Goal: Use online tool/utility: Utilize a website feature to perform a specific function

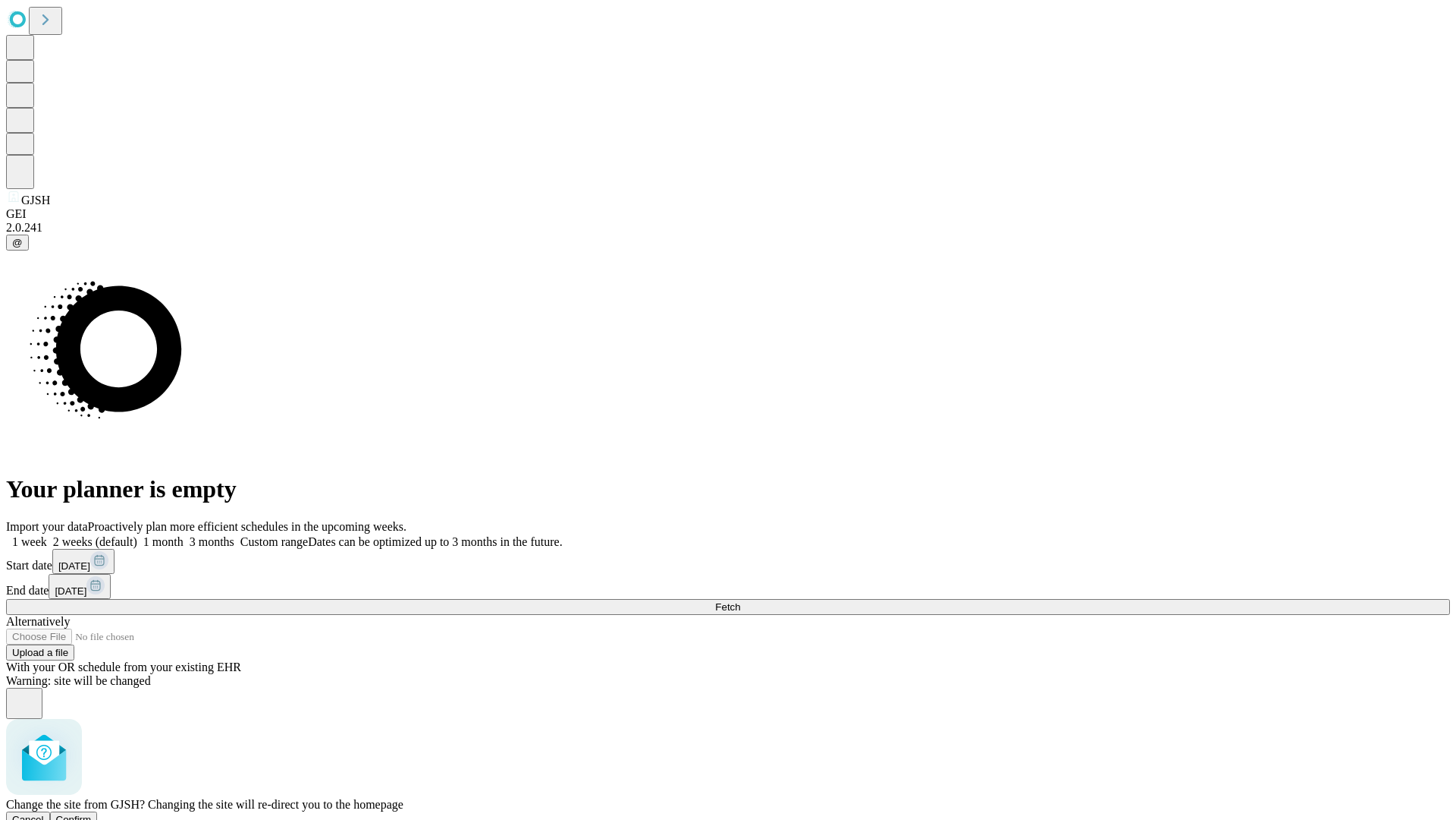
click at [92, 813] on span "Confirm" at bounding box center [74, 818] width 36 height 11
click at [138, 535] on label "2 weeks (default)" at bounding box center [92, 541] width 90 height 13
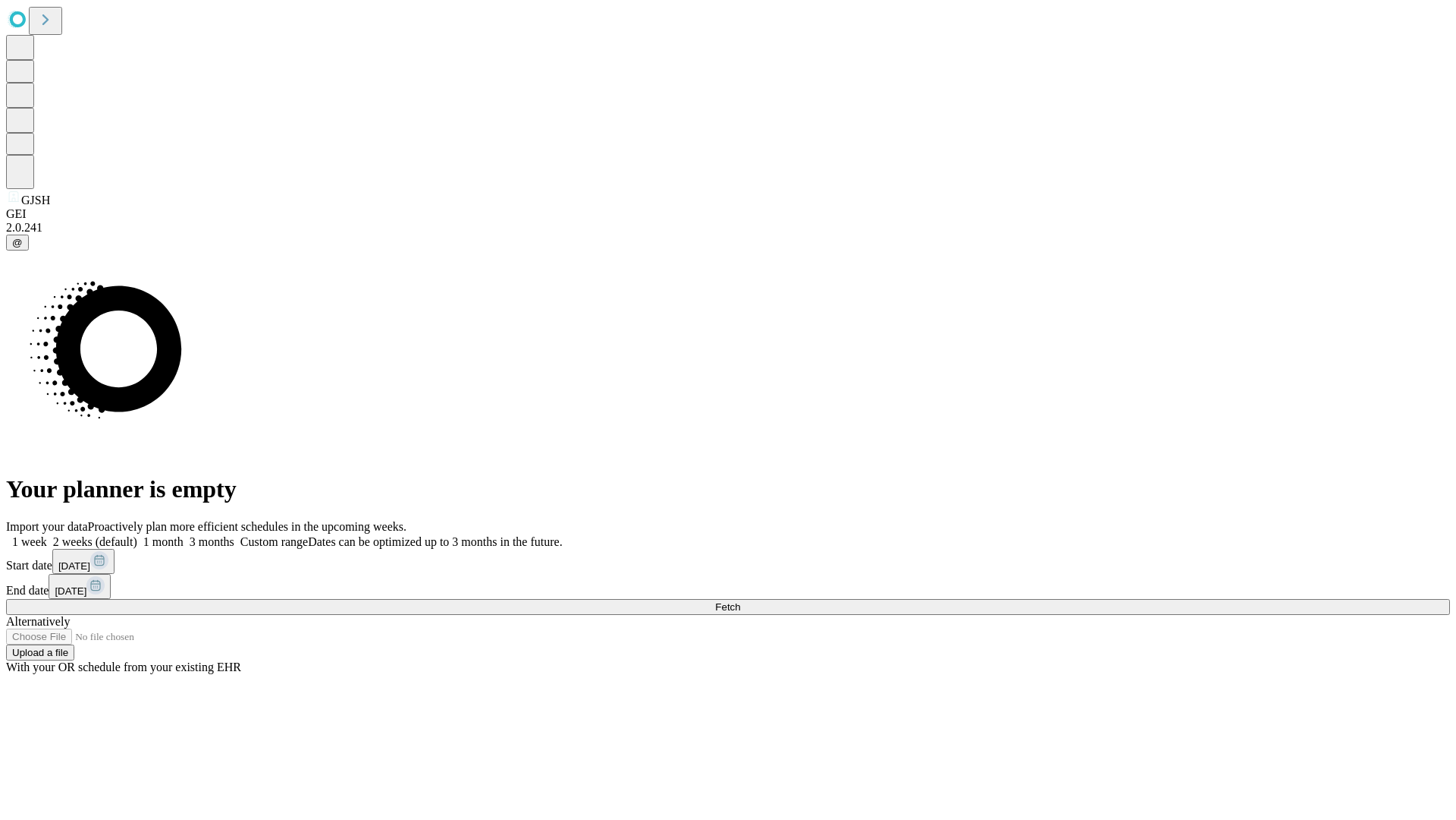
click at [740, 601] on span "Fetch" at bounding box center [728, 606] width 25 height 11
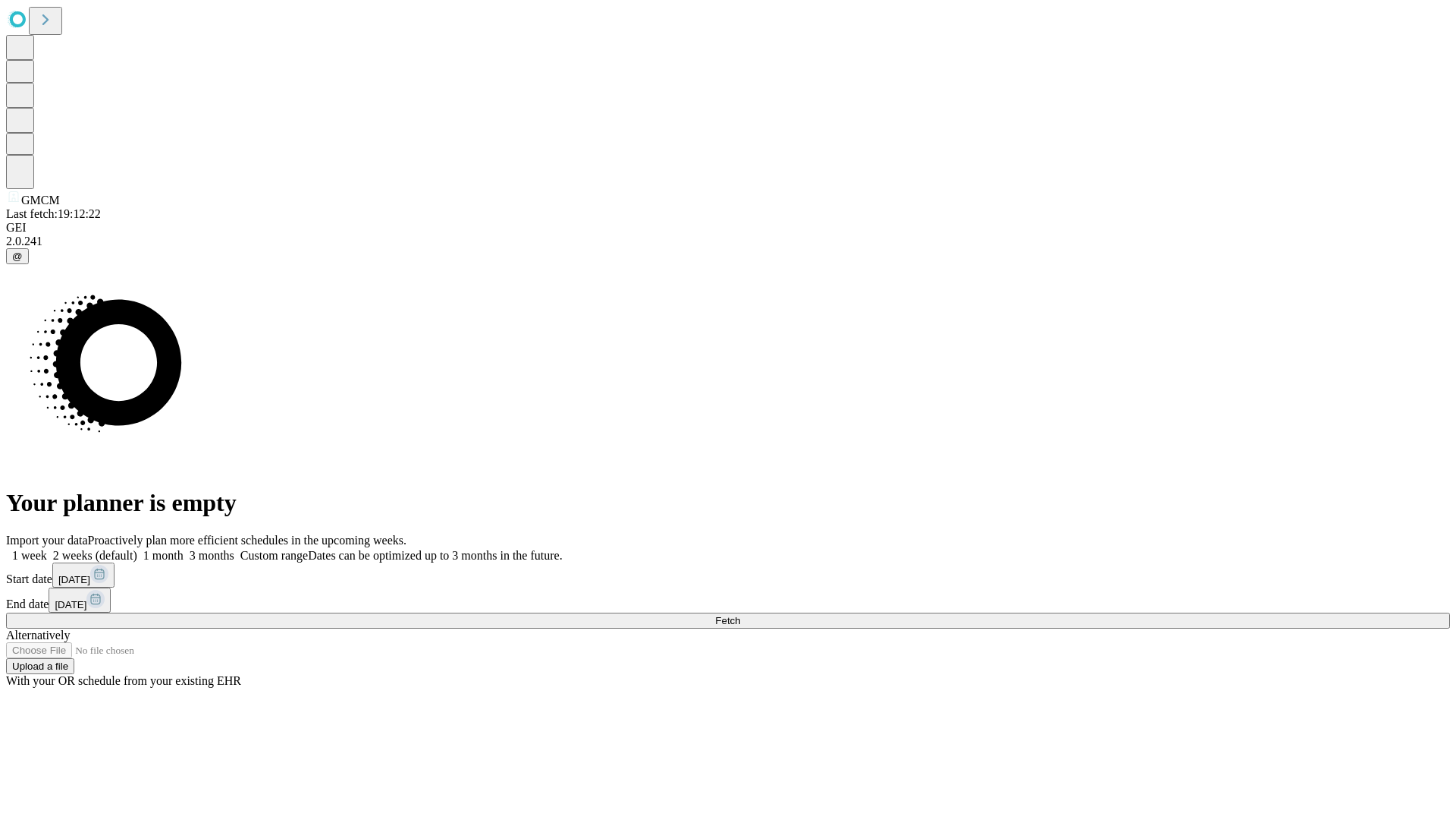
click at [138, 549] on label "2 weeks (default)" at bounding box center [92, 555] width 90 height 13
click at [740, 615] on span "Fetch" at bounding box center [728, 620] width 25 height 11
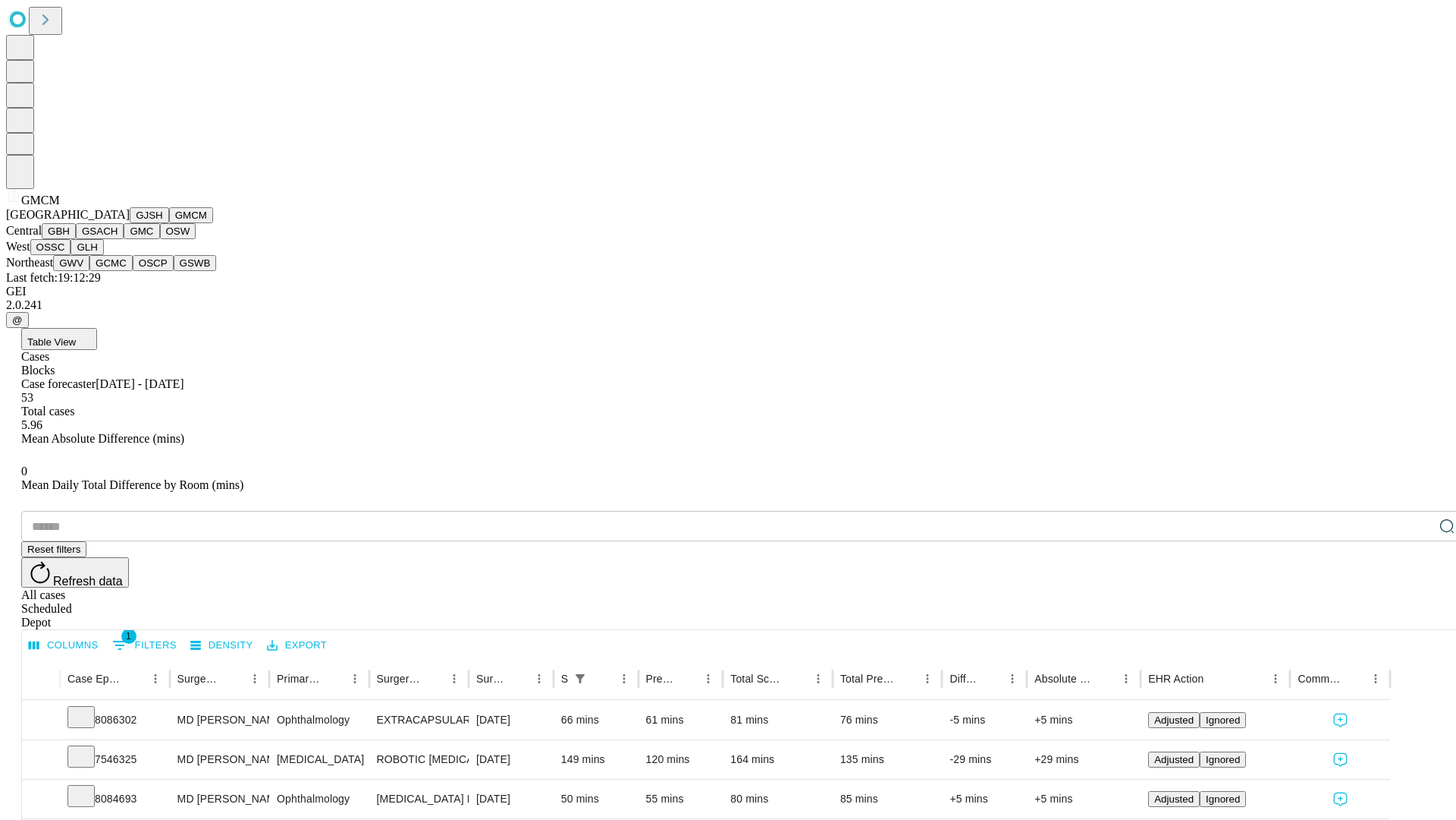
click at [76, 239] on button "GBH" at bounding box center [58, 231] width 34 height 16
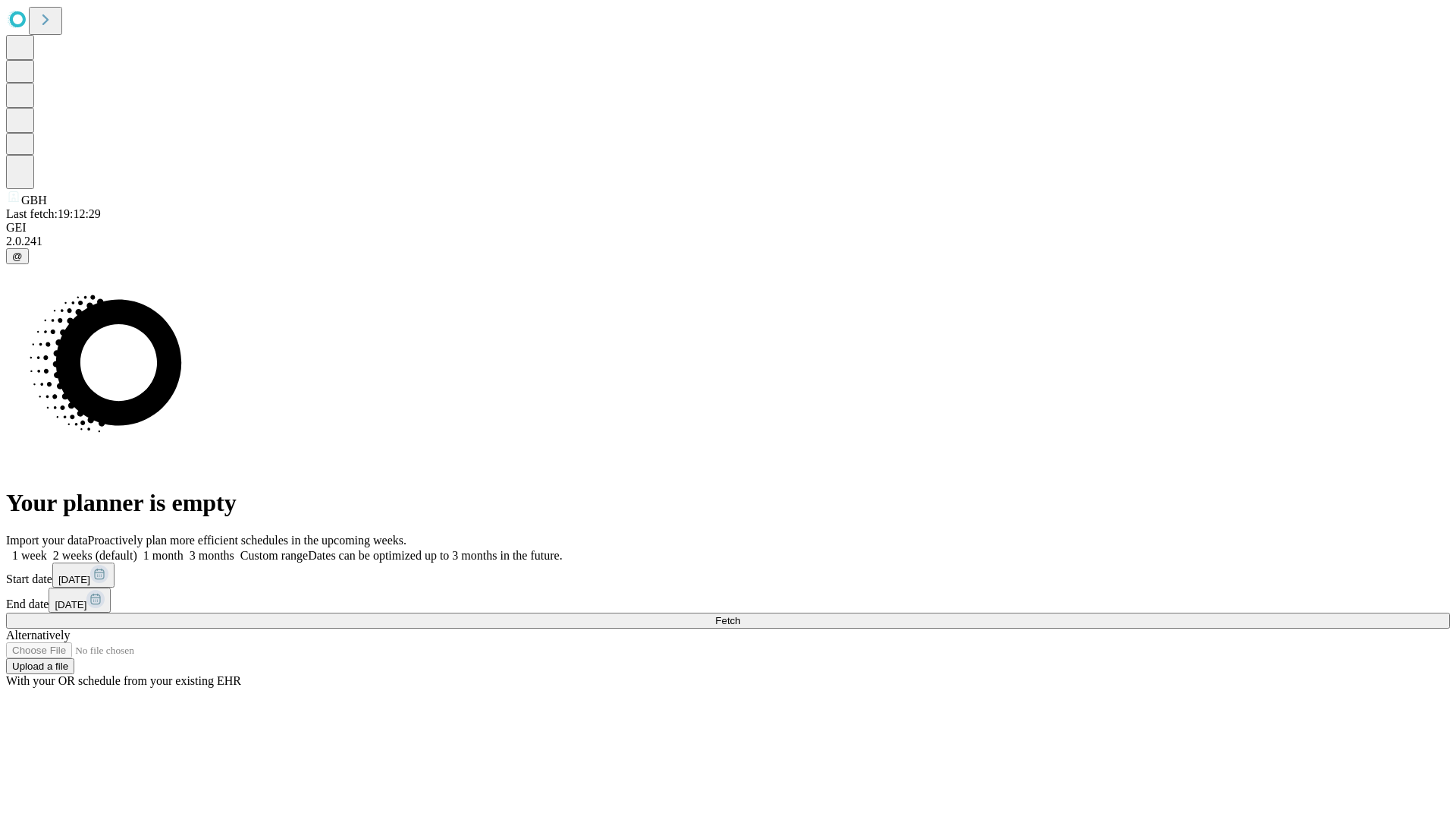
click at [138, 549] on label "2 weeks (default)" at bounding box center [92, 555] width 90 height 13
click at [740, 615] on span "Fetch" at bounding box center [728, 620] width 25 height 11
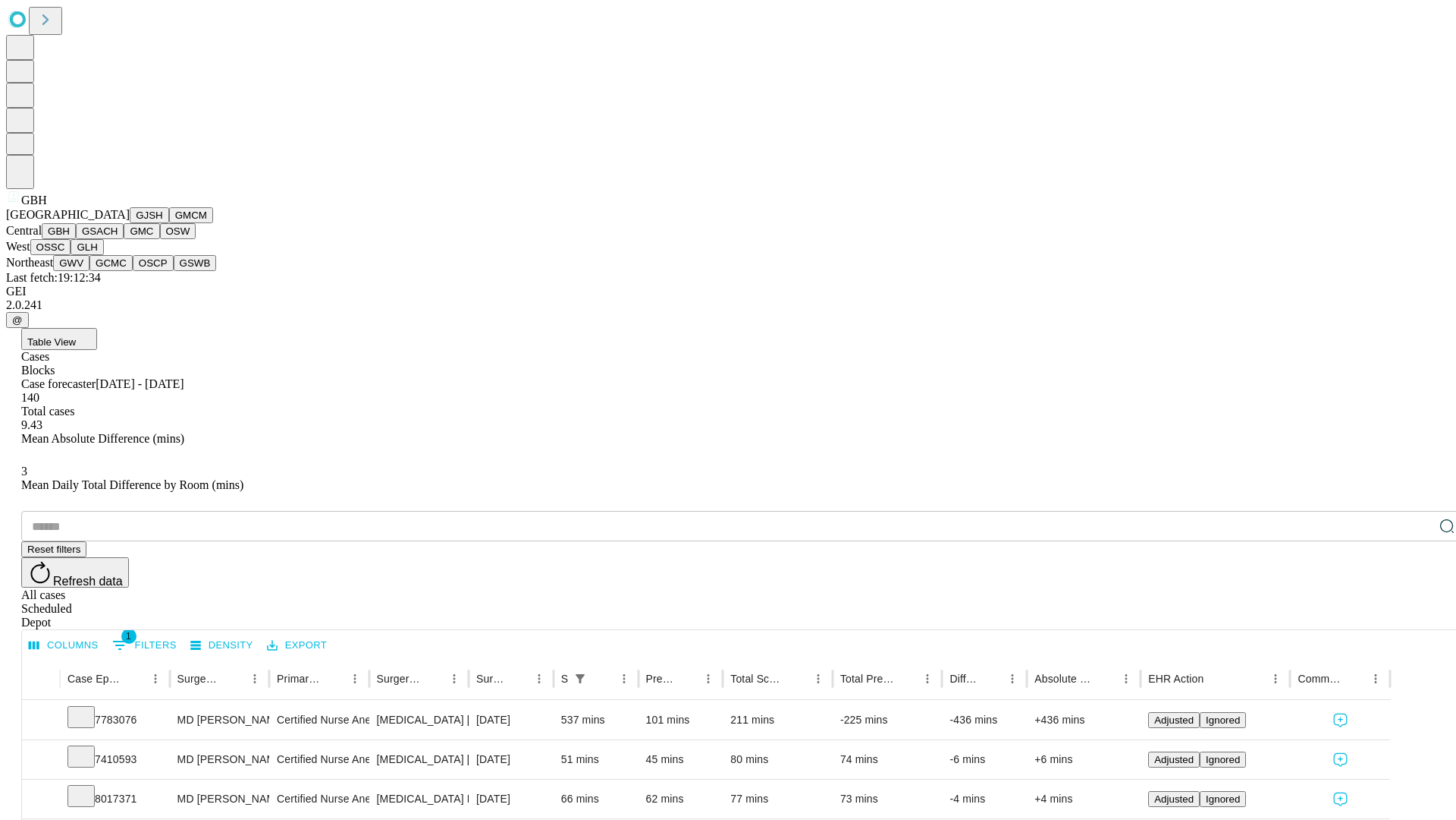
click at [118, 239] on button "GSACH" at bounding box center [100, 231] width 48 height 16
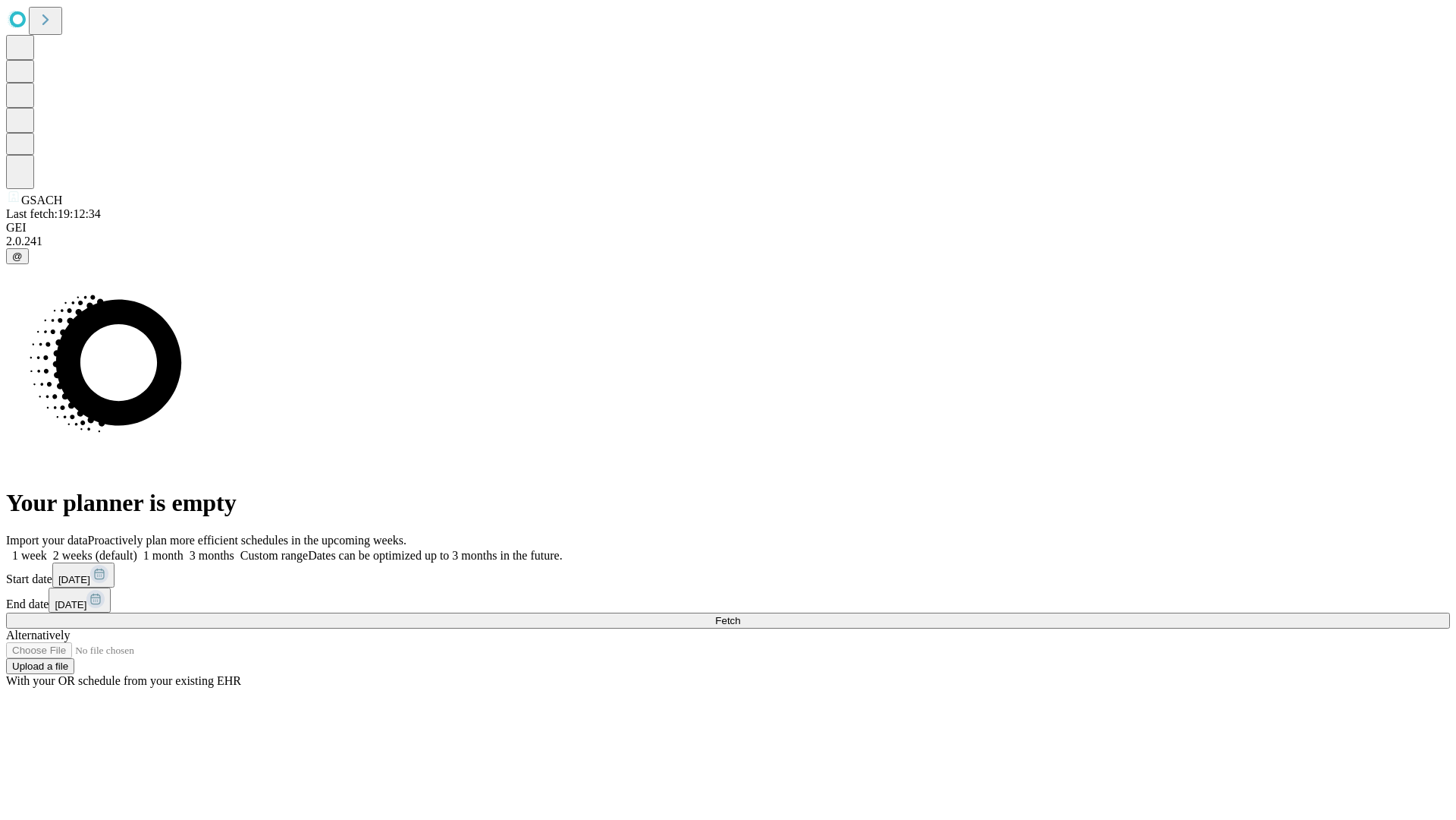
click at [138, 549] on label "2 weeks (default)" at bounding box center [92, 555] width 90 height 13
click at [740, 615] on span "Fetch" at bounding box center [728, 620] width 25 height 11
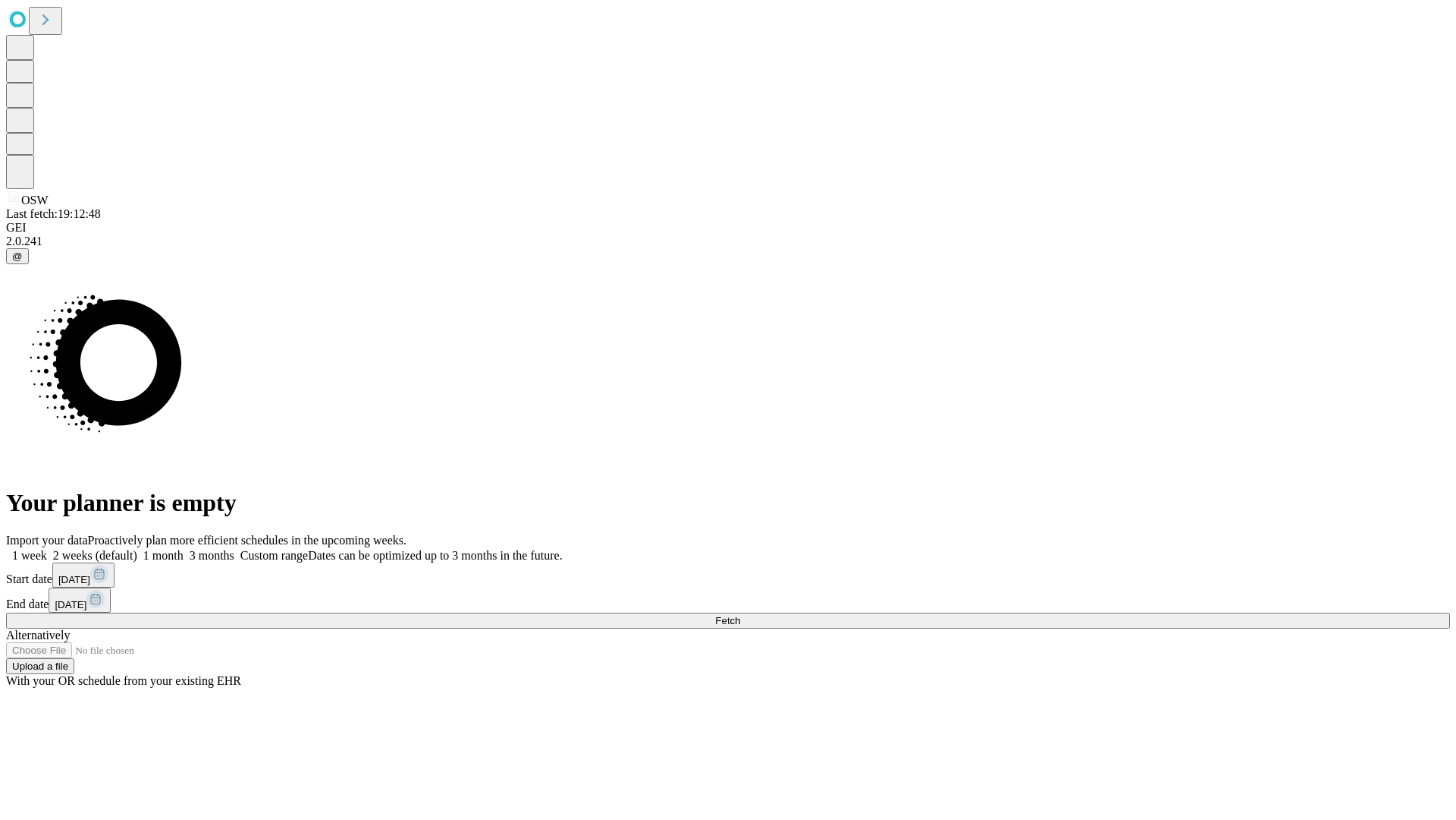
click at [138, 549] on label "2 weeks (default)" at bounding box center [92, 555] width 90 height 13
click at [740, 615] on span "Fetch" at bounding box center [728, 620] width 25 height 11
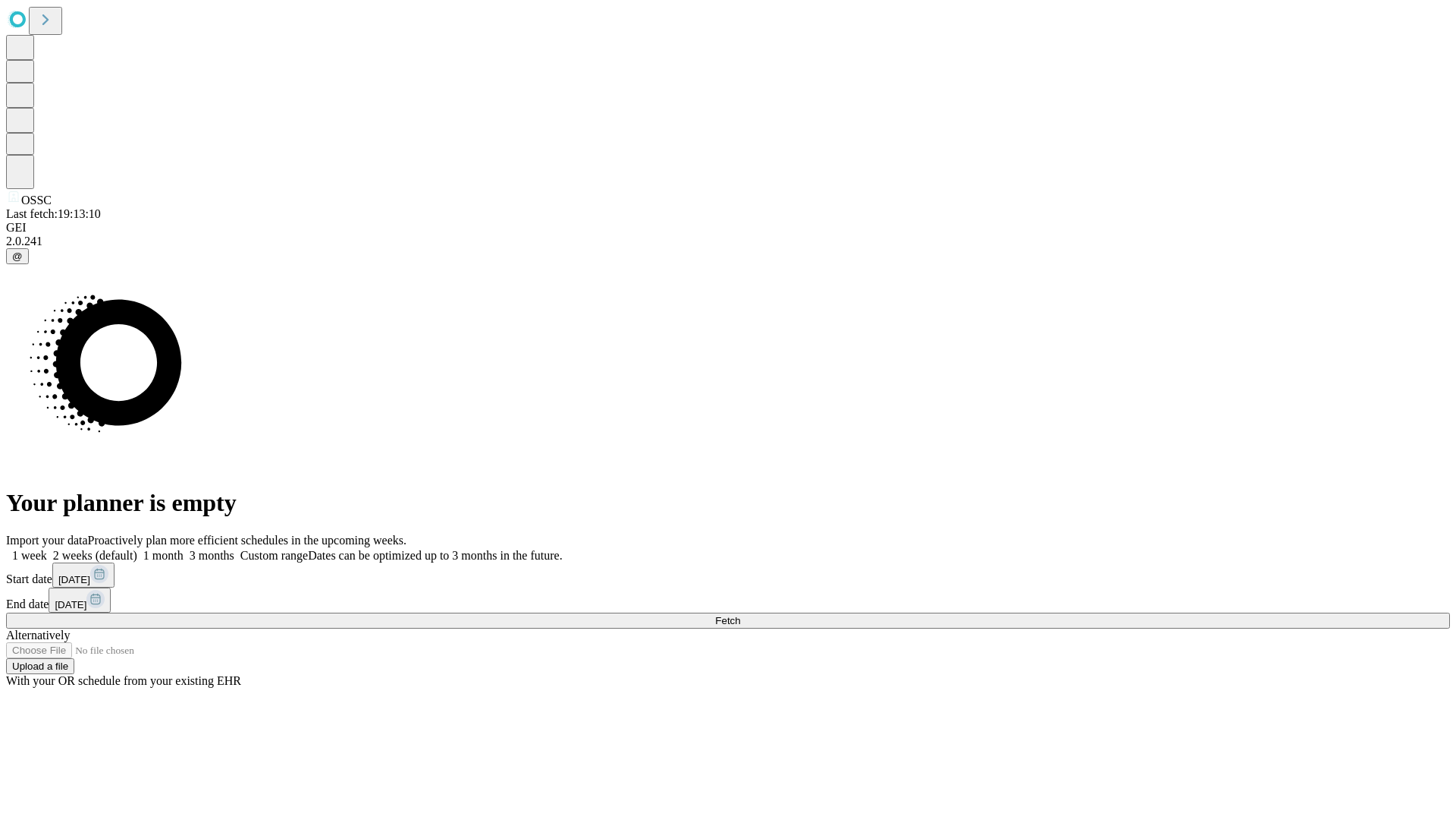
click at [740, 615] on span "Fetch" at bounding box center [728, 620] width 25 height 11
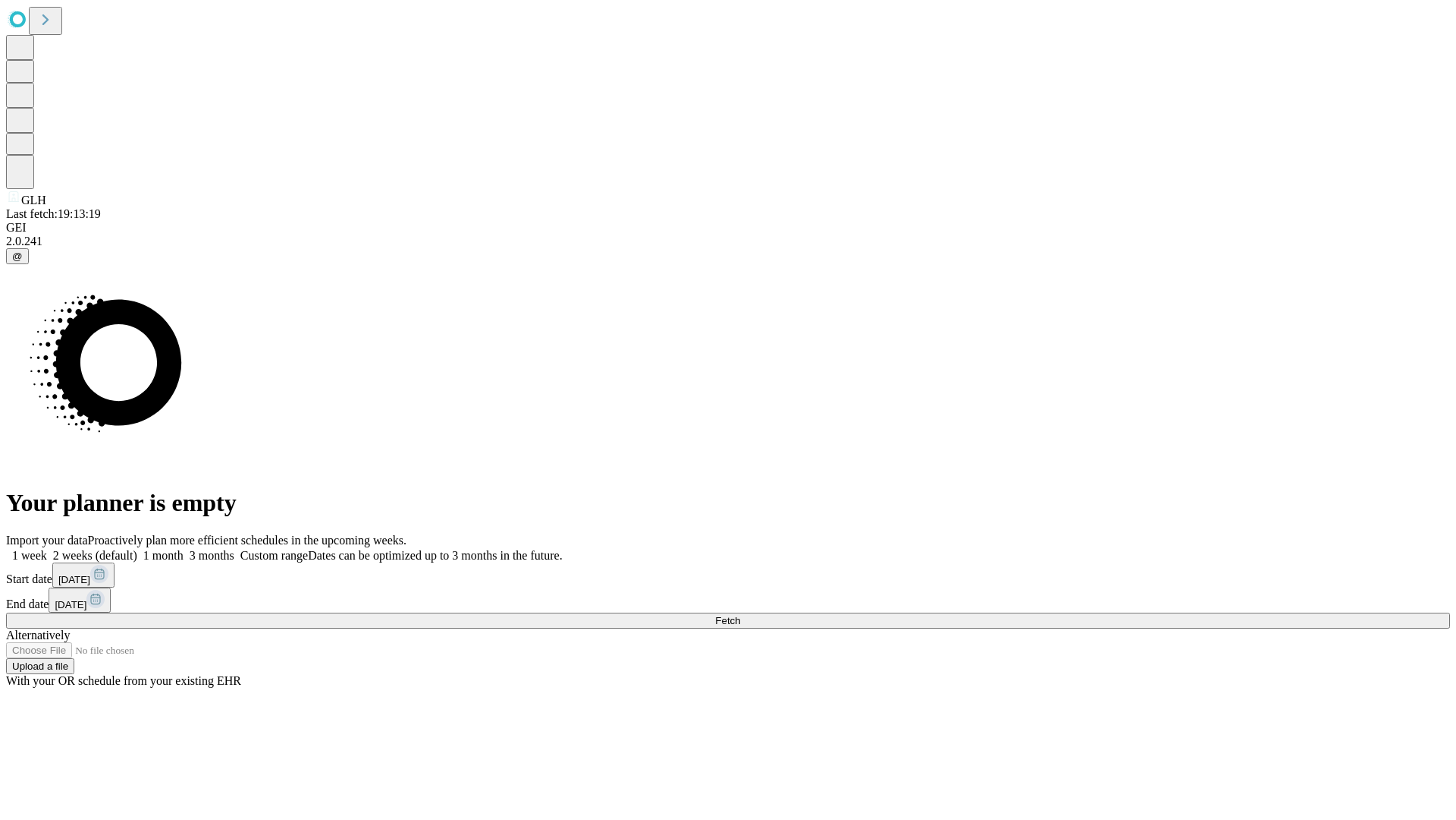
click at [138, 549] on label "2 weeks (default)" at bounding box center [92, 555] width 90 height 13
click at [740, 615] on span "Fetch" at bounding box center [728, 620] width 25 height 11
click at [138, 549] on label "2 weeks (default)" at bounding box center [92, 555] width 90 height 13
click at [740, 615] on span "Fetch" at bounding box center [728, 620] width 25 height 11
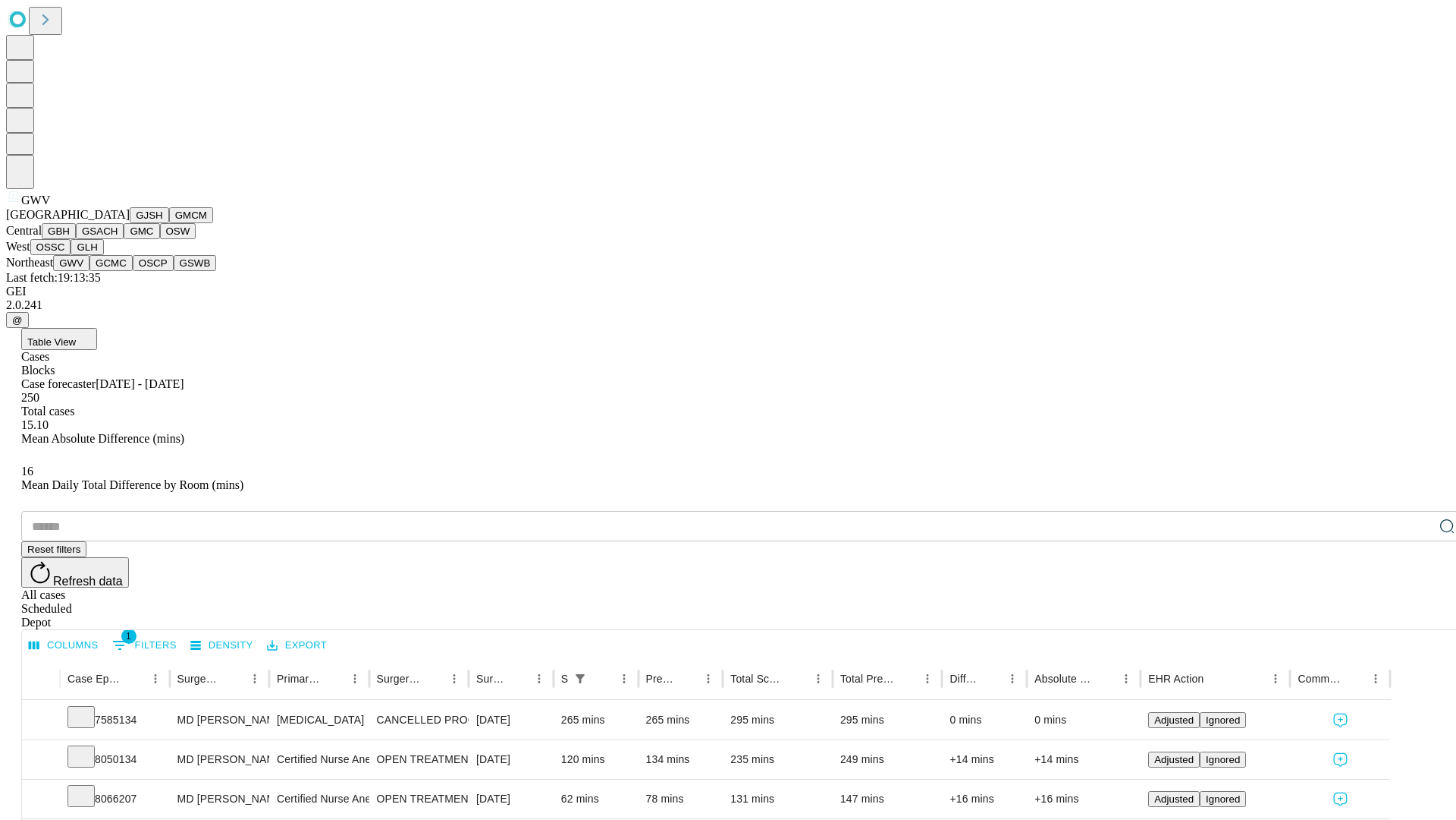
click at [118, 271] on button "GCMC" at bounding box center [111, 262] width 44 height 16
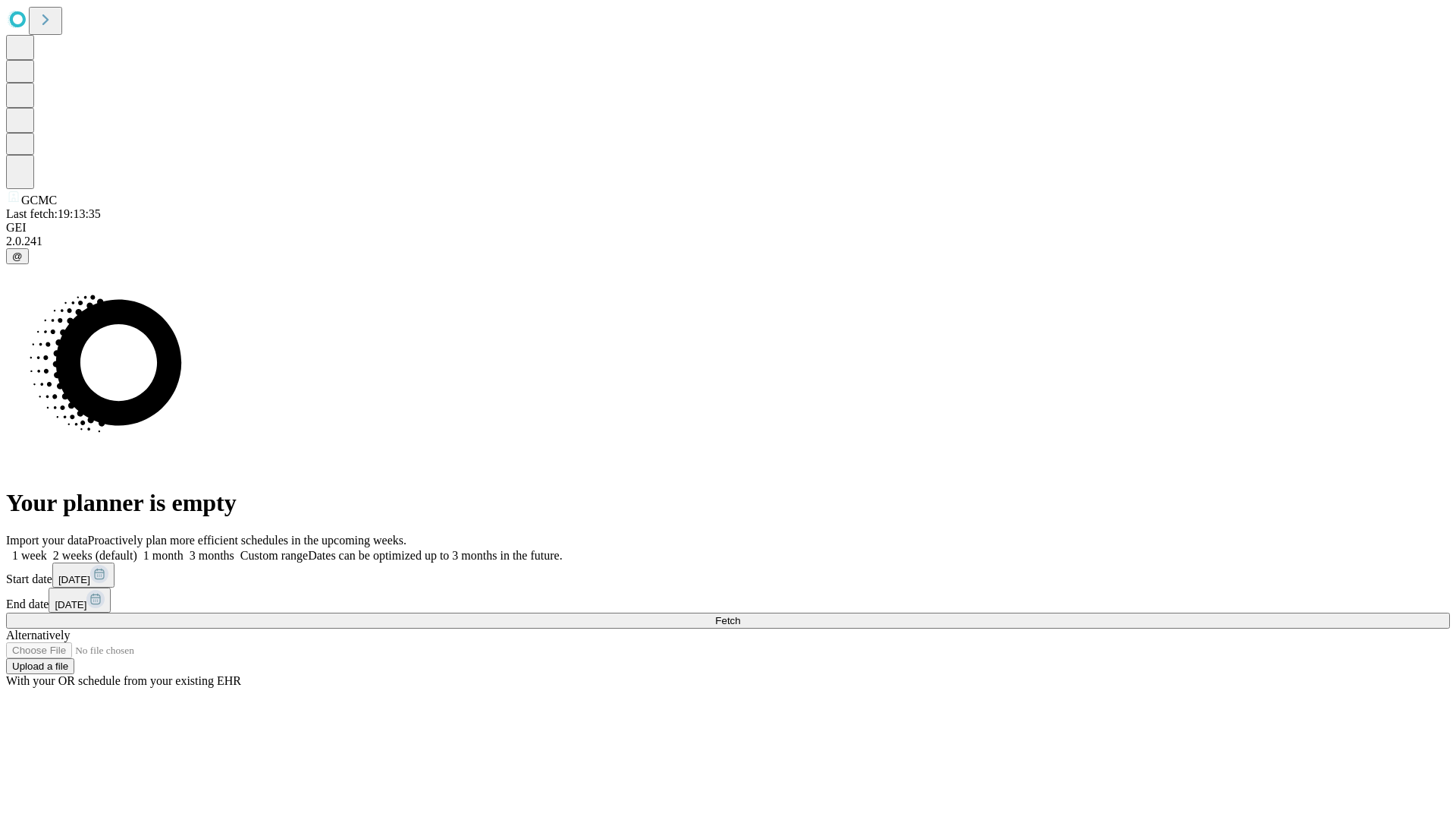
click at [740, 615] on span "Fetch" at bounding box center [728, 620] width 25 height 11
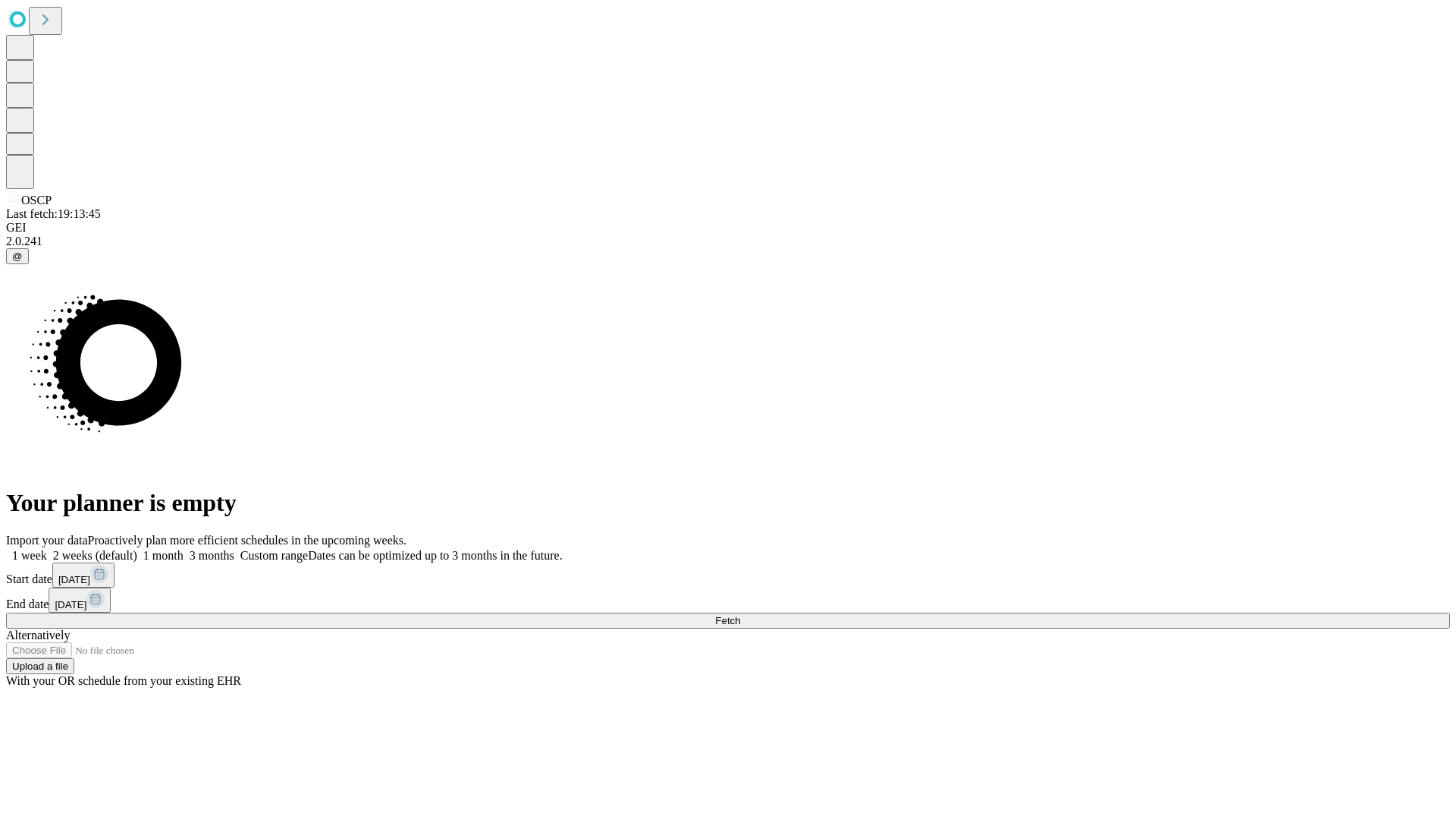
click at [138, 549] on label "2 weeks (default)" at bounding box center [92, 555] width 90 height 13
click at [740, 615] on span "Fetch" at bounding box center [728, 620] width 25 height 11
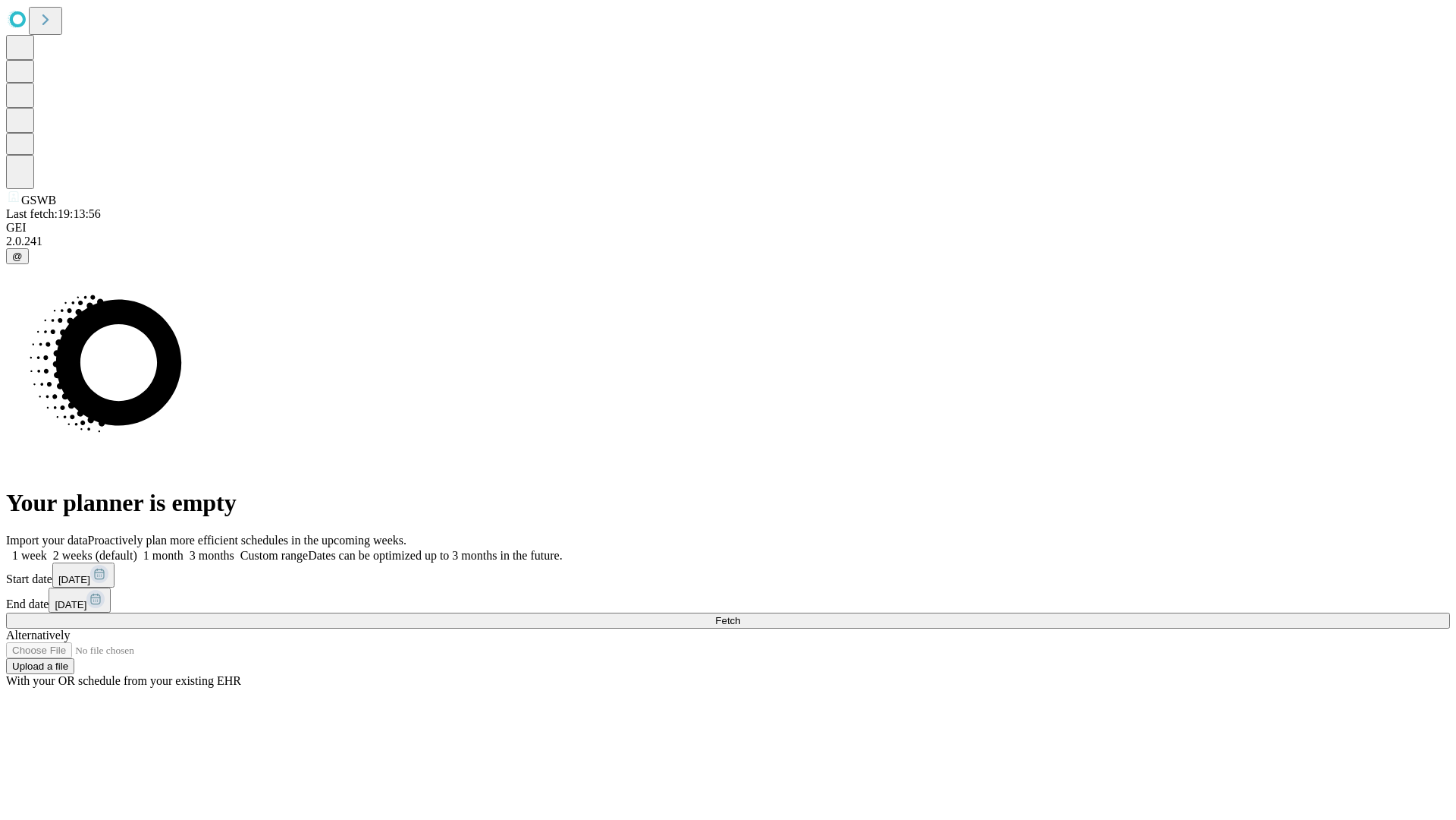
click at [138, 549] on label "2 weeks (default)" at bounding box center [92, 555] width 90 height 13
click at [740, 615] on span "Fetch" at bounding box center [728, 620] width 25 height 11
